Goal: Find specific page/section: Find specific page/section

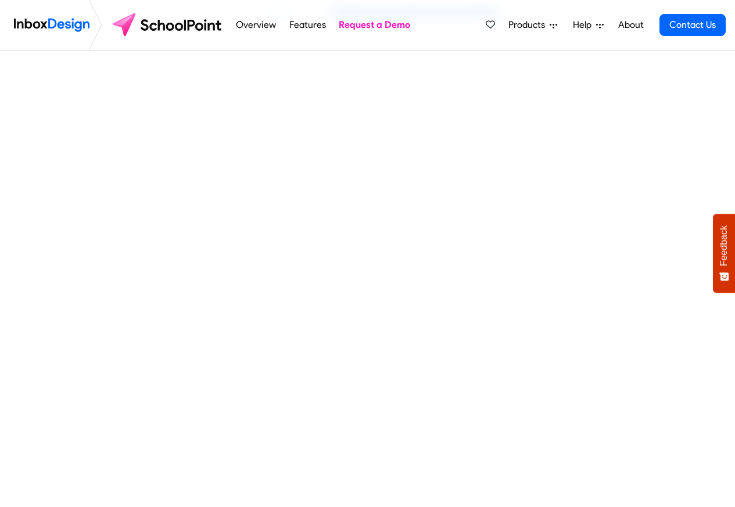
scroll to position [488, 0]
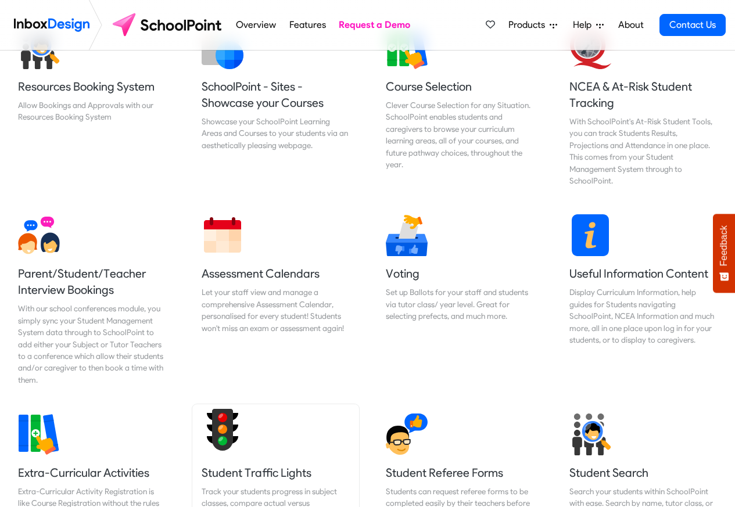
click at [340, 458] on link "Student Traffic Lights Track your students progress in subject classes, compare…" at bounding box center [275, 473] width 166 height 138
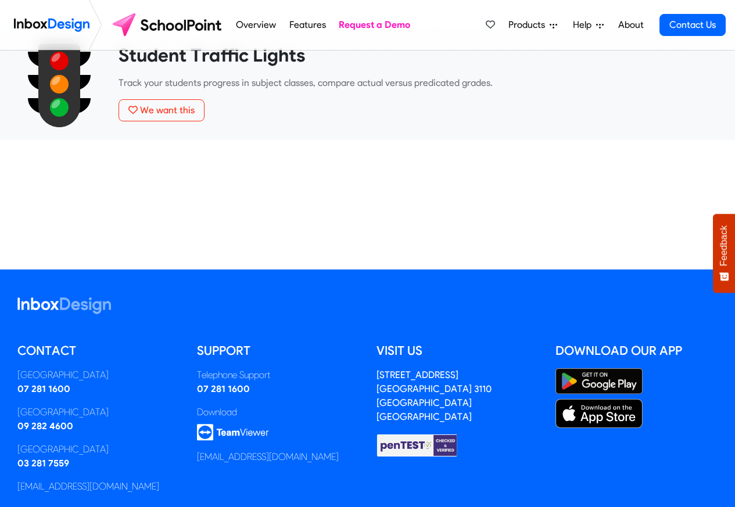
scroll to position [101, 0]
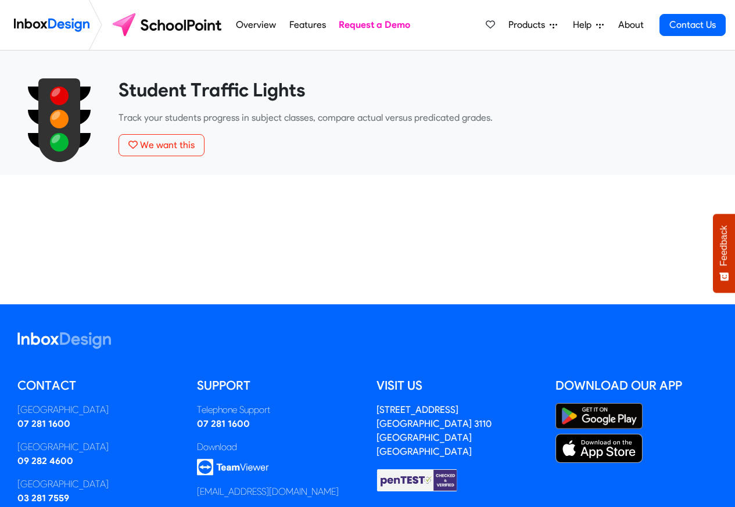
scroll to position [101, 0]
